Goal: Check status: Check status

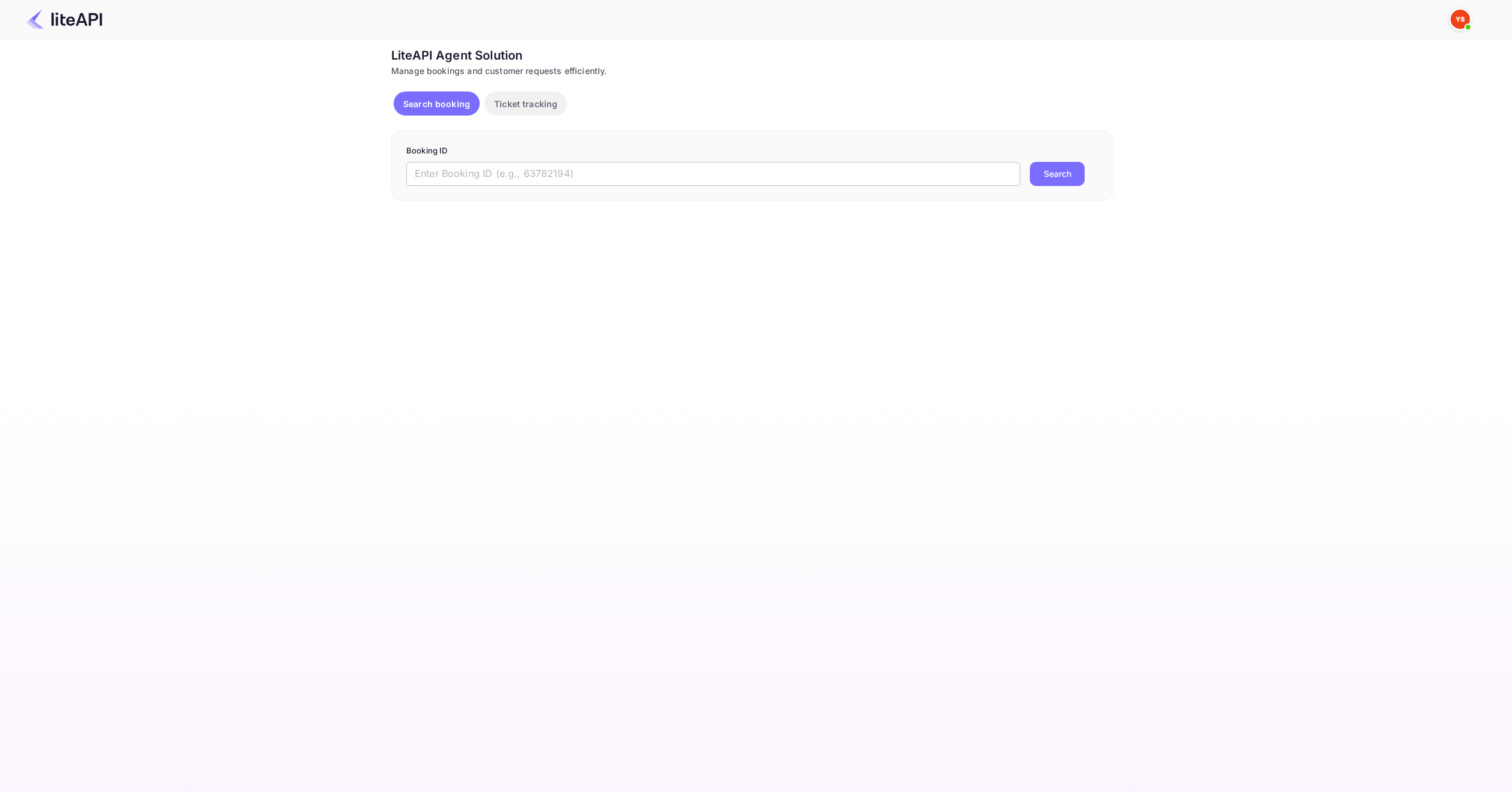
click at [608, 176] on input "text" at bounding box center [713, 173] width 614 height 24
paste input "8785537"
type input "8785537"
click at [1072, 181] on button "Search" at bounding box center [1057, 173] width 55 height 24
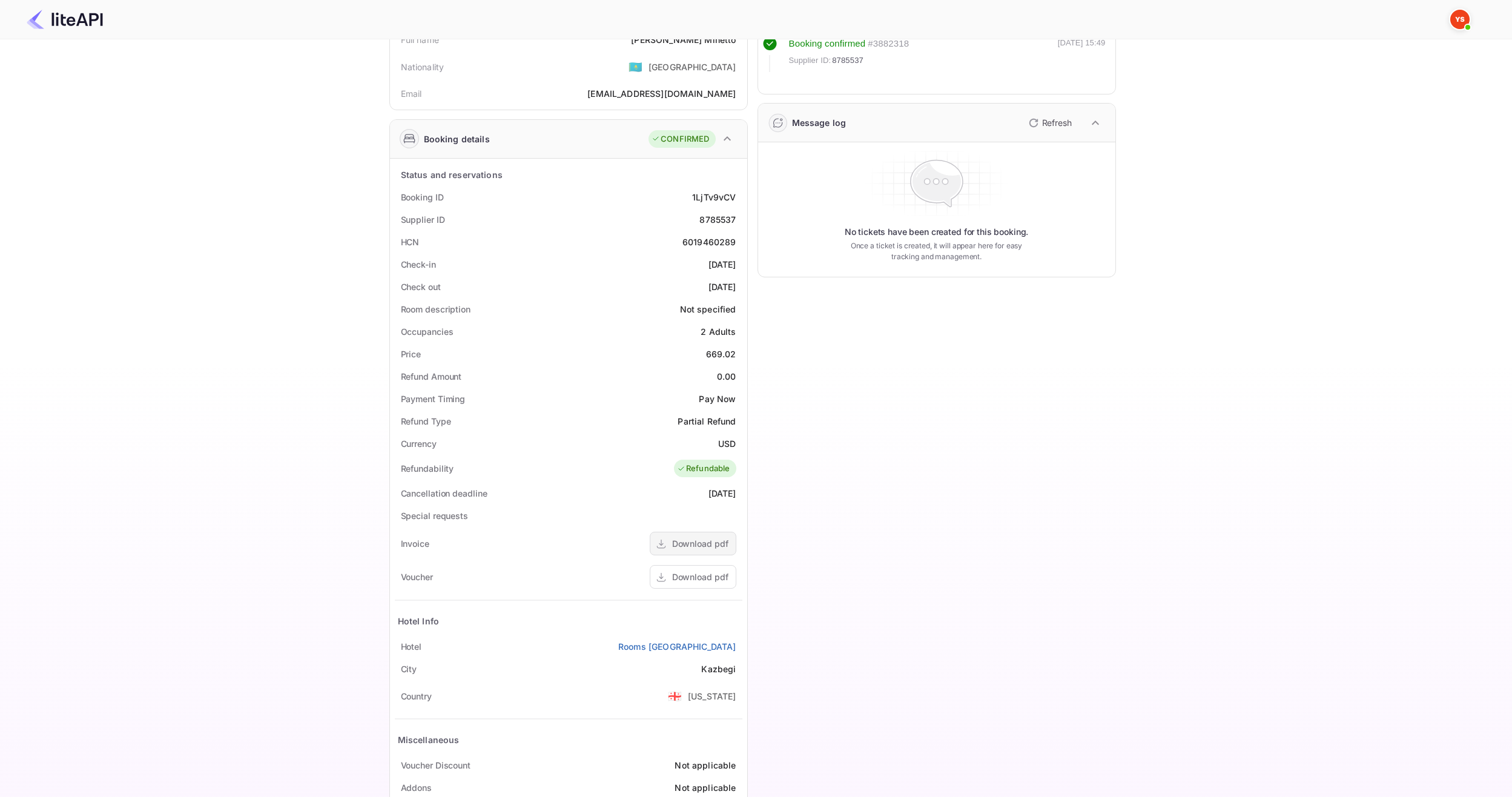
scroll to position [121, 0]
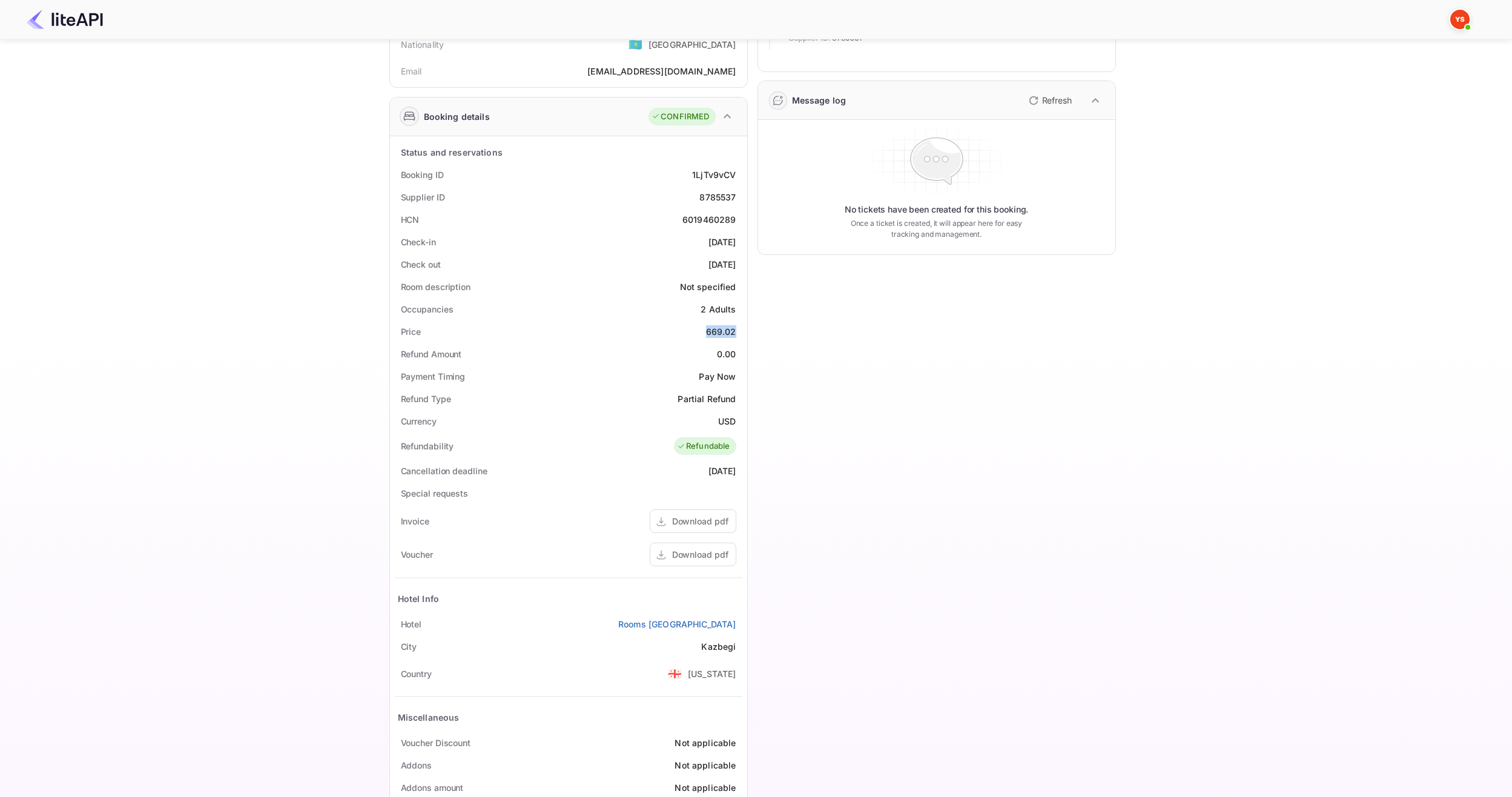
drag, startPoint x: 705, startPoint y: 333, endPoint x: 741, endPoint y: 335, distance: 36.1
click at [741, 335] on div "Price 669.02" at bounding box center [568, 331] width 347 height 22
copy div "669.02"
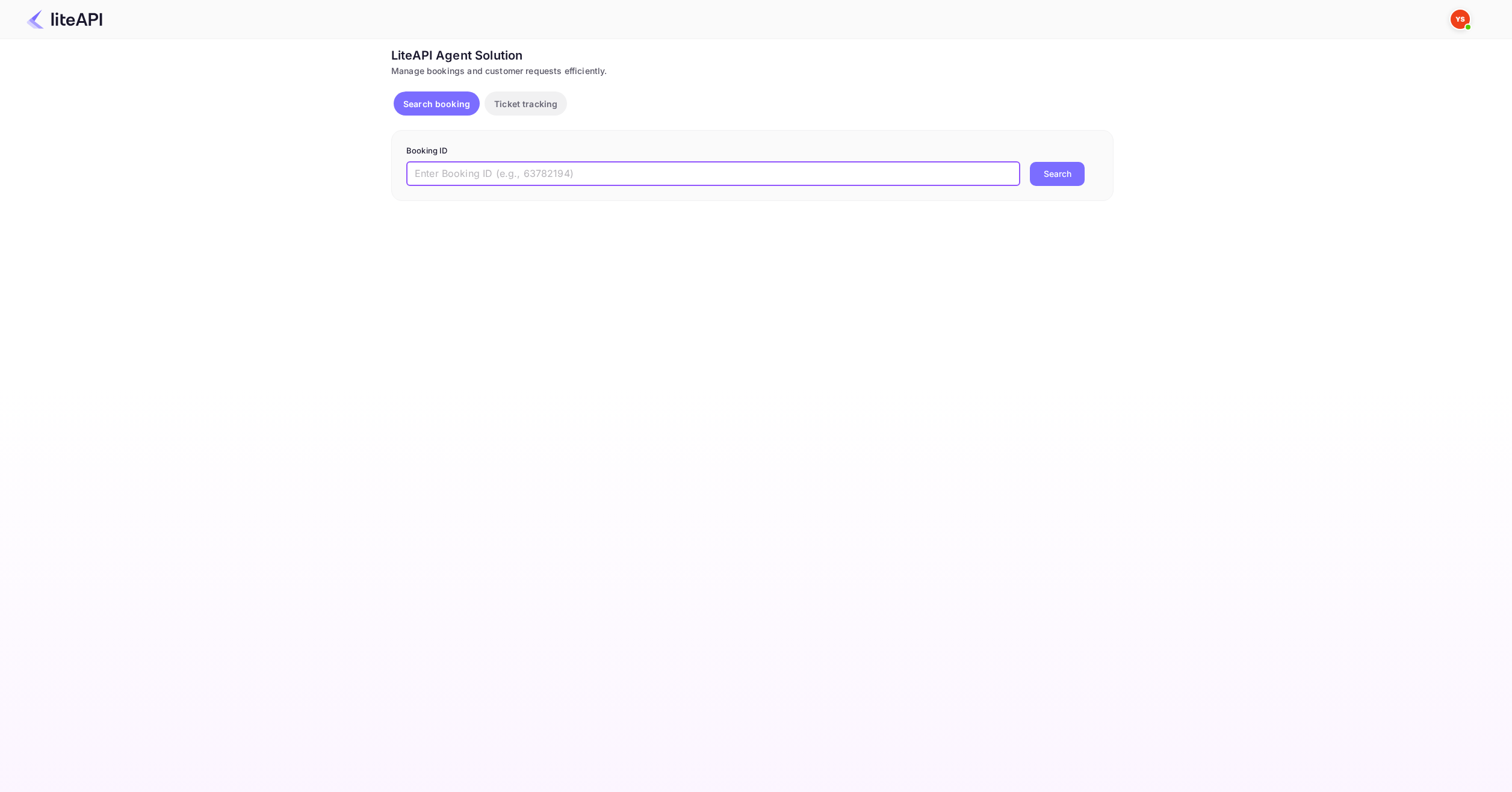
click at [612, 168] on input "text" at bounding box center [713, 173] width 614 height 24
paste input "9057243"
type input "9057243"
click at [1049, 186] on button "Search" at bounding box center [1057, 173] width 55 height 24
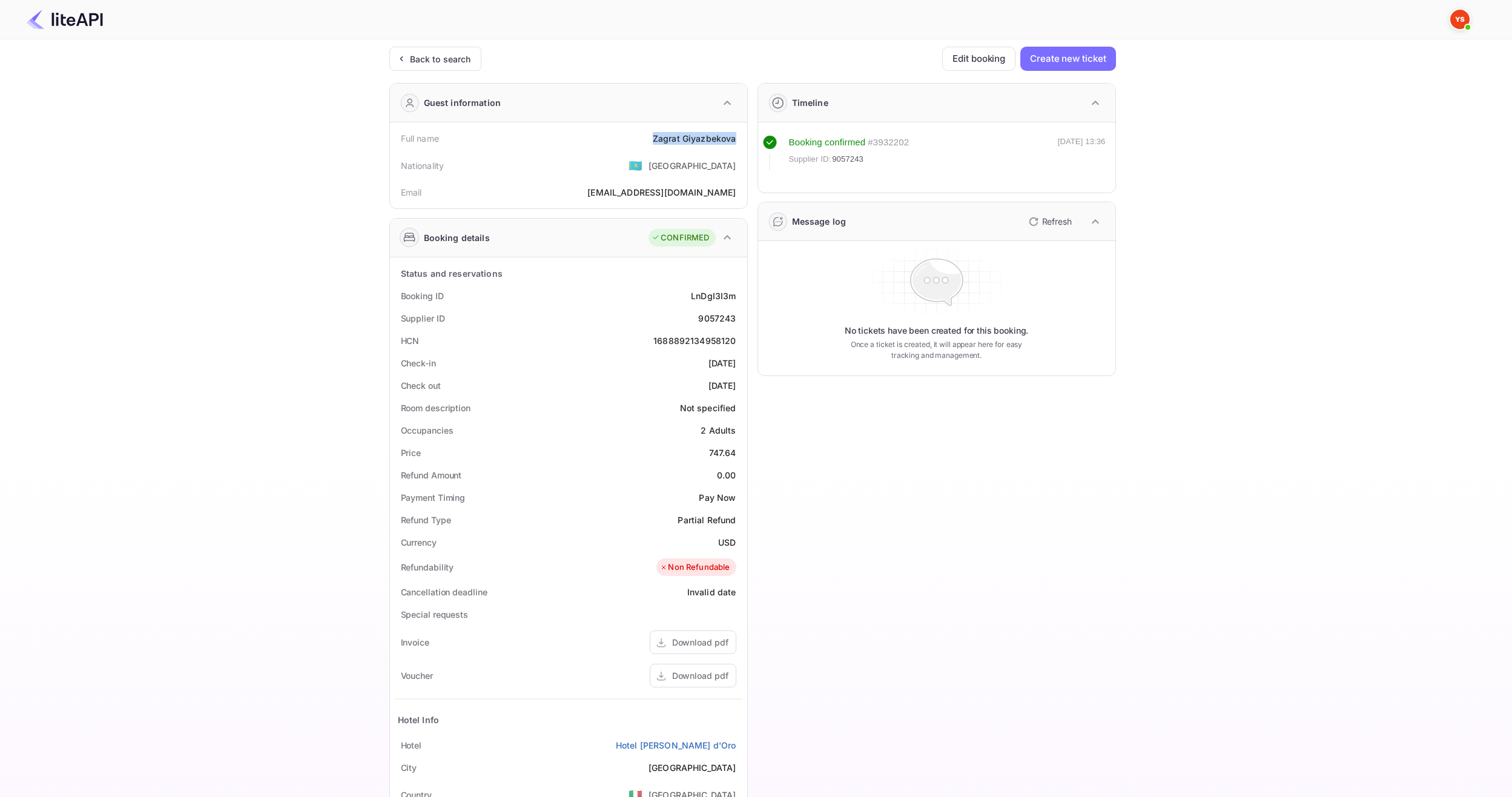
drag, startPoint x: 647, startPoint y: 136, endPoint x: 735, endPoint y: 145, distance: 88.5
click at [735, 145] on div "Full name Zagrat Giyazbekova" at bounding box center [568, 138] width 347 height 22
copy div "Zagrat Giyazbekova"
drag, startPoint x: 705, startPoint y: 448, endPoint x: 740, endPoint y: 450, distance: 35.1
click at [740, 450] on div "Price 747.64" at bounding box center [568, 452] width 347 height 22
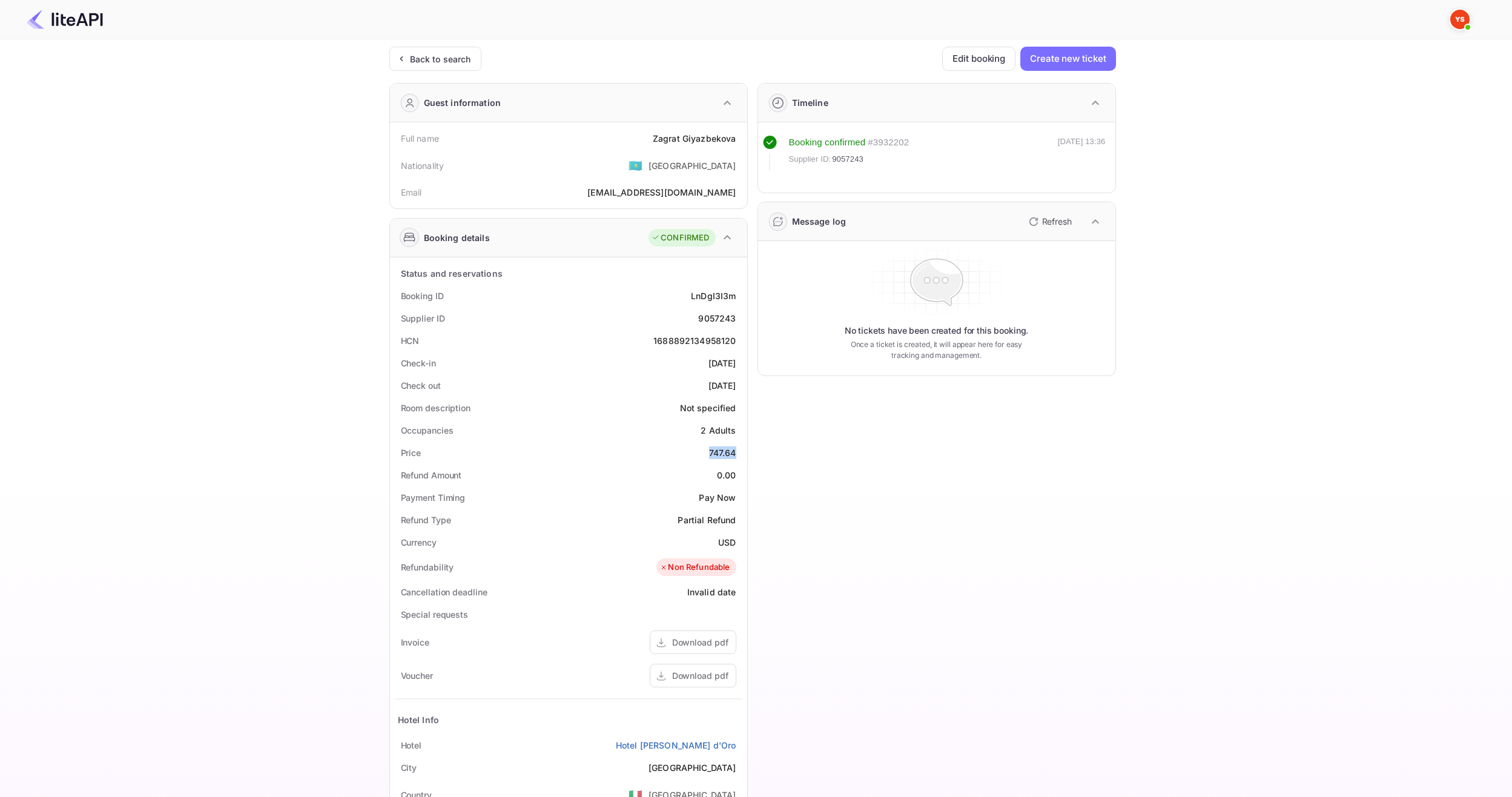
copy div "747.64"
